Goal: Transaction & Acquisition: Purchase product/service

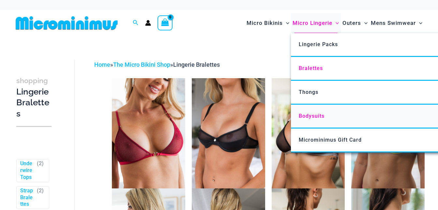
click at [315, 113] on span "Bodysuits" at bounding box center [312, 116] width 26 height 6
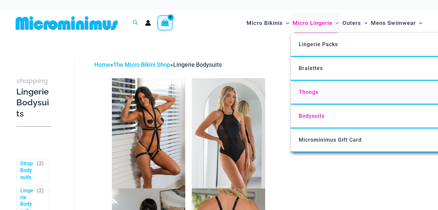
click at [309, 94] on span "Thongs" at bounding box center [309, 92] width 20 height 6
